Goal: Task Accomplishment & Management: Manage account settings

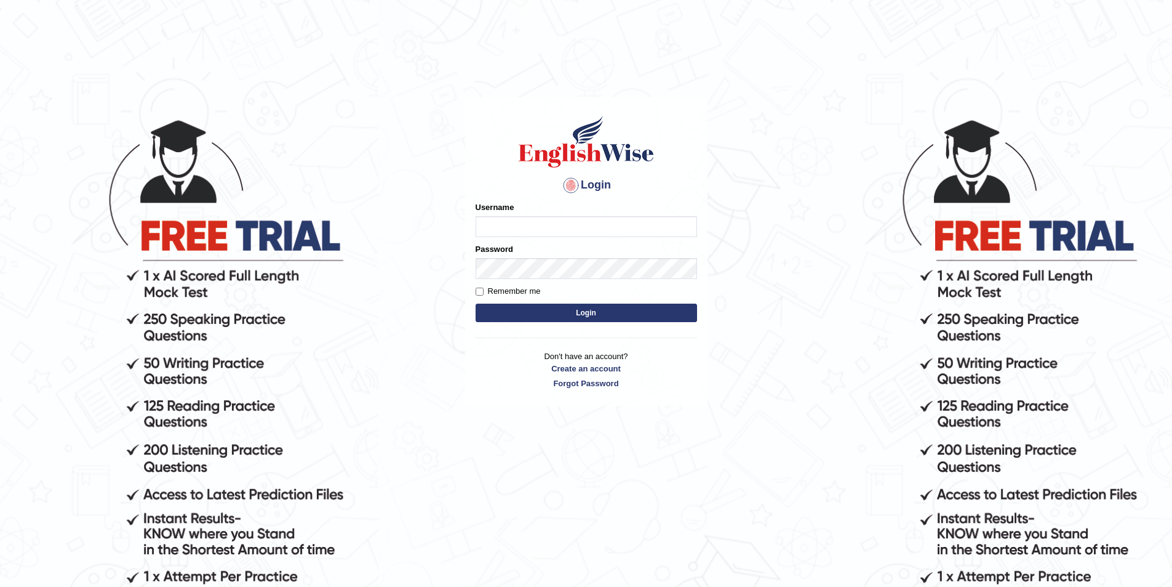
type input "sudhesh2025"
